Goal: Task Accomplishment & Management: Manage account settings

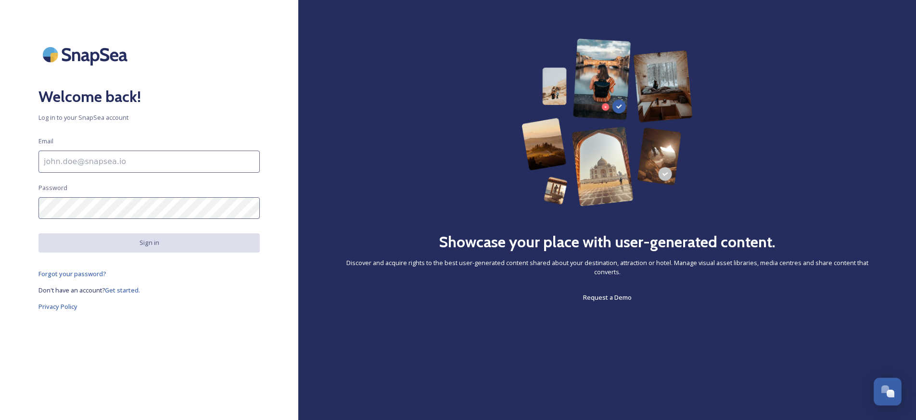
click at [124, 166] on input at bounding box center [148, 162] width 221 height 22
type input "[PERSON_NAME][EMAIL_ADDRESS][DOMAIN_NAME]"
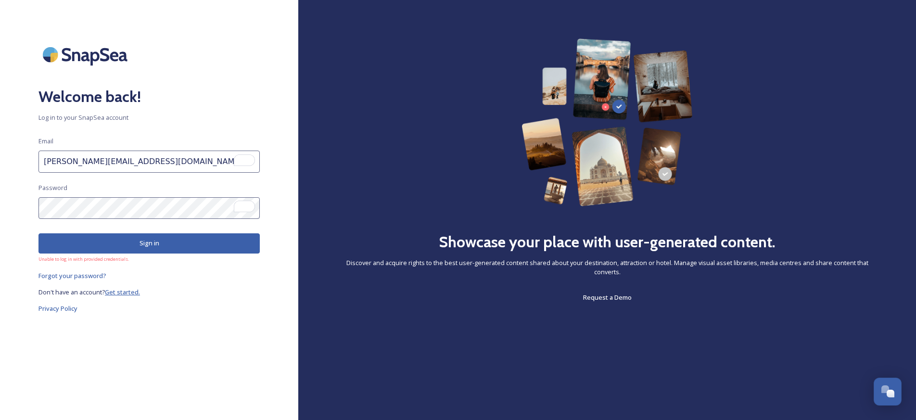
click at [124, 291] on span "Get started." at bounding box center [122, 292] width 35 height 9
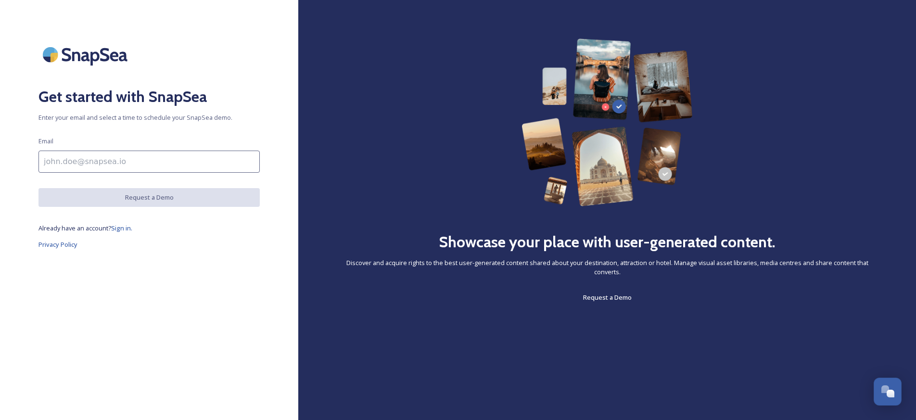
click at [64, 162] on input at bounding box center [148, 162] width 221 height 22
type input "[PERSON_NAME][EMAIL_ADDRESS][DOMAIN_NAME]"
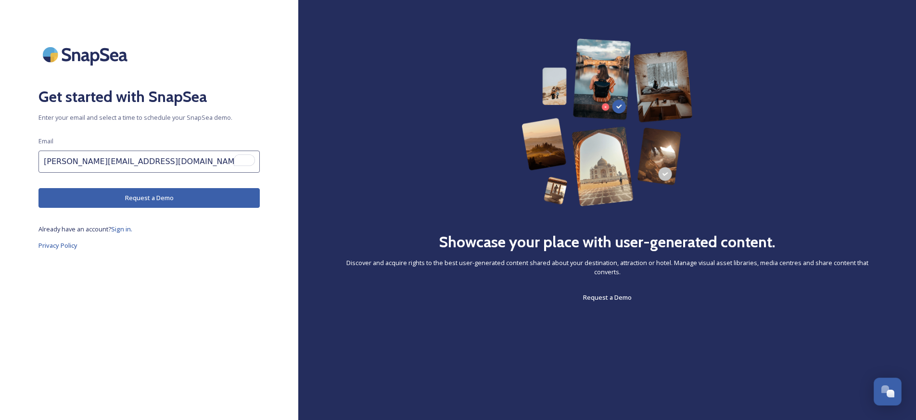
click at [155, 205] on button "Request a Demo" at bounding box center [148, 198] width 221 height 20
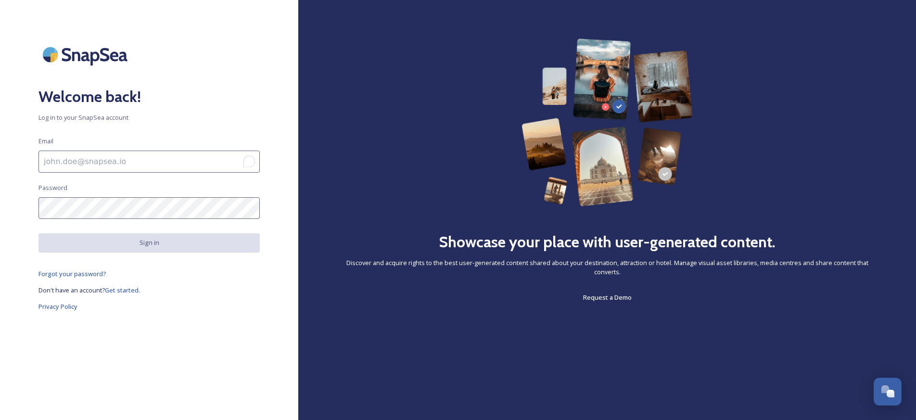
click at [112, 153] on input "To enrich screen reader interactions, please activate Accessibility in Grammarl…" at bounding box center [148, 162] width 221 height 22
type input "[PERSON_NAME][EMAIL_ADDRESS][DOMAIN_NAME]"
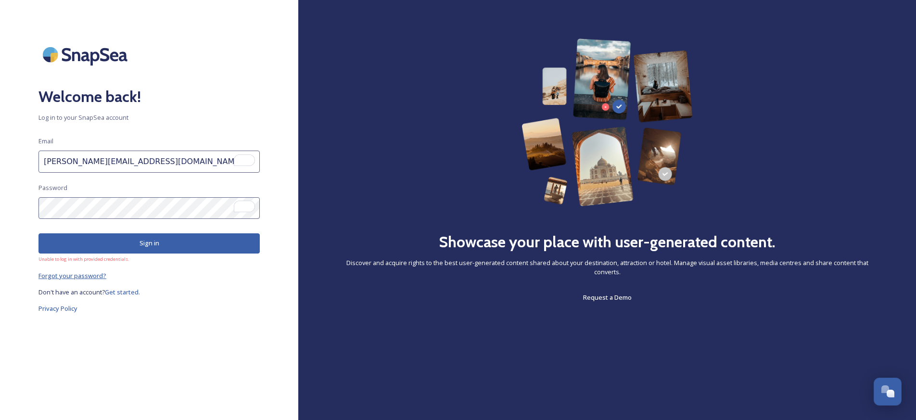
click at [87, 278] on span "Forgot your password?" at bounding box center [72, 275] width 68 height 9
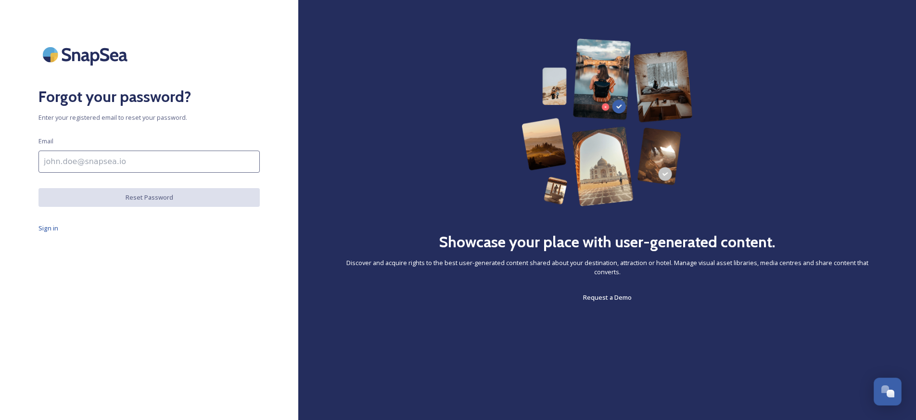
click at [113, 166] on input at bounding box center [148, 162] width 221 height 22
type input "[PERSON_NAME][EMAIL_ADDRESS][DOMAIN_NAME]"
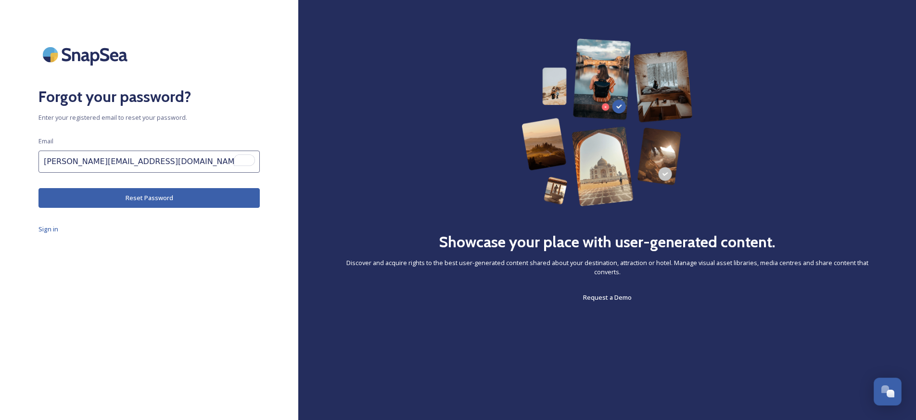
click at [154, 190] on button "Reset Password" at bounding box center [148, 198] width 221 height 20
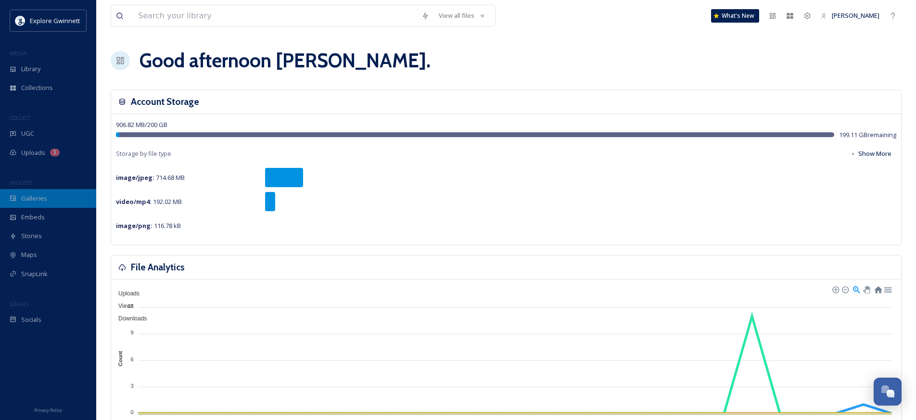
click at [35, 202] on span "Galleries" at bounding box center [34, 198] width 26 height 9
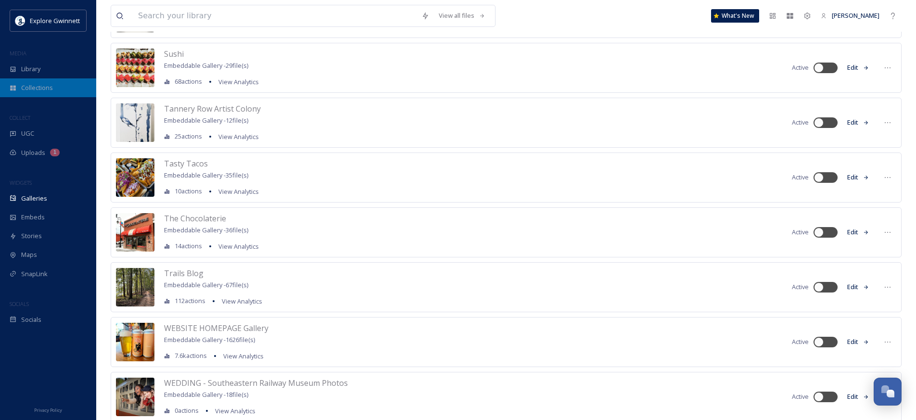
scroll to position [2182, 0]
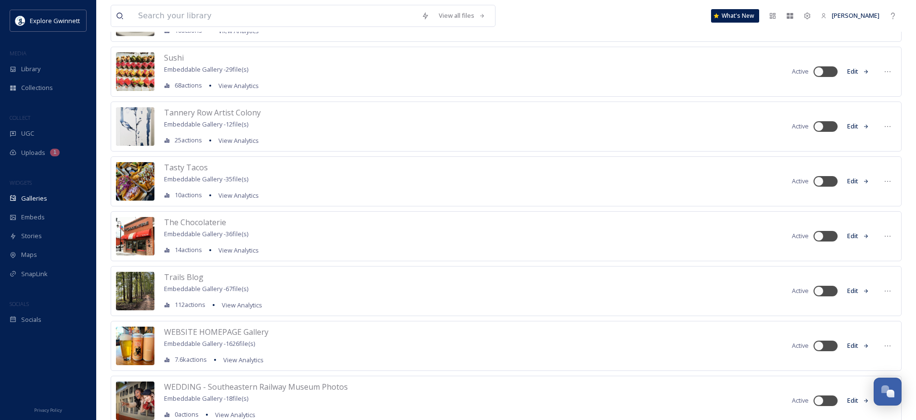
click at [38, 54] on div "MEDIA" at bounding box center [48, 53] width 96 height 13
click at [37, 63] on div "Library" at bounding box center [48, 69] width 96 height 19
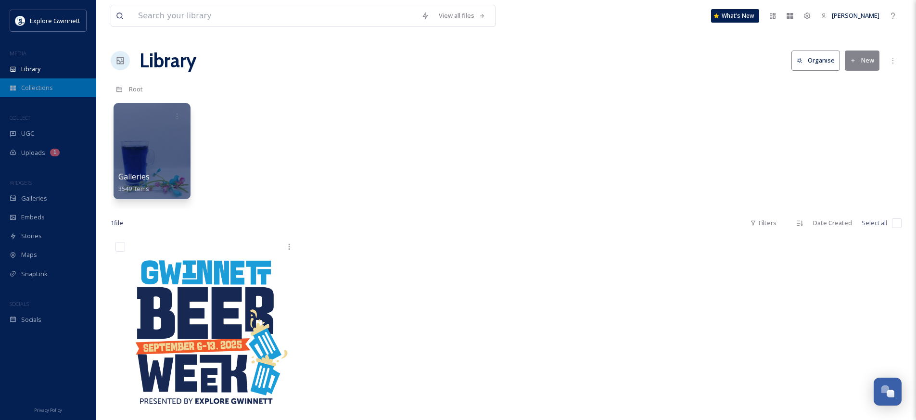
click at [9, 83] on div "Collections" at bounding box center [48, 87] width 96 height 19
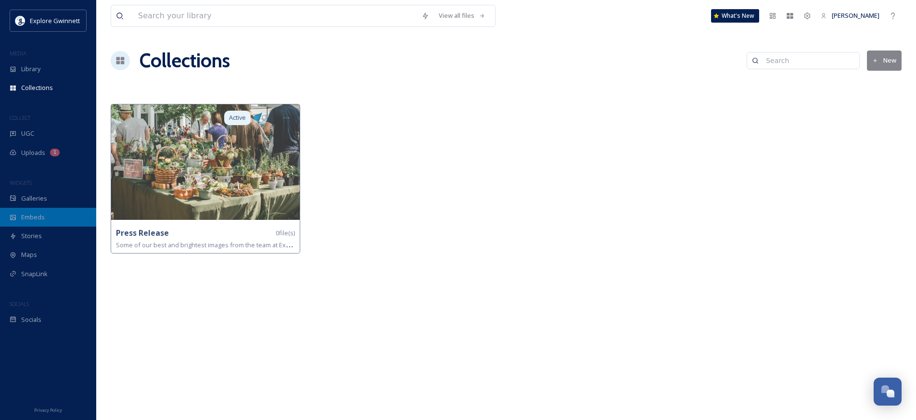
click at [38, 214] on span "Embeds" at bounding box center [33, 217] width 24 height 9
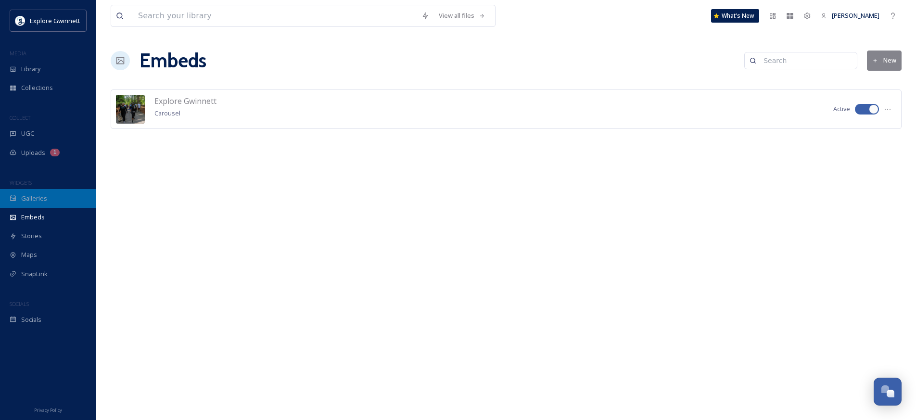
click at [30, 198] on span "Galleries" at bounding box center [34, 198] width 26 height 9
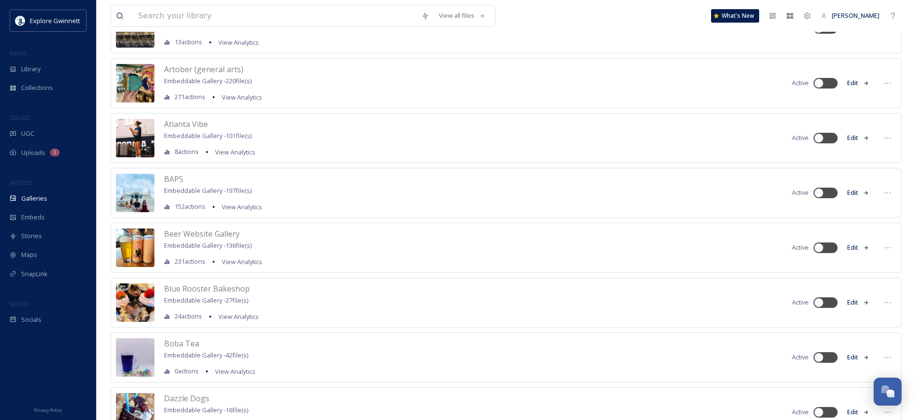
scroll to position [305, 0]
click at [203, 235] on span "Beer Website Gallery" at bounding box center [202, 234] width 76 height 11
